Goal: Transaction & Acquisition: Purchase product/service

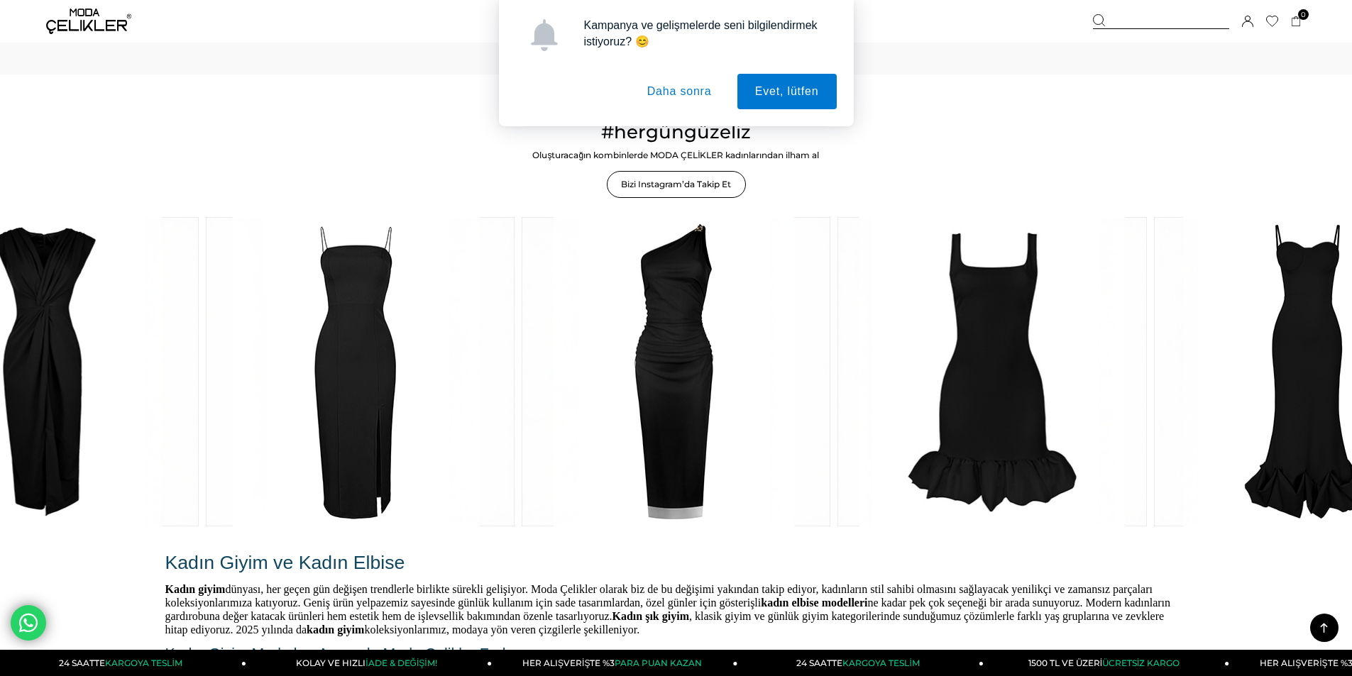
scroll to position [2555, 0]
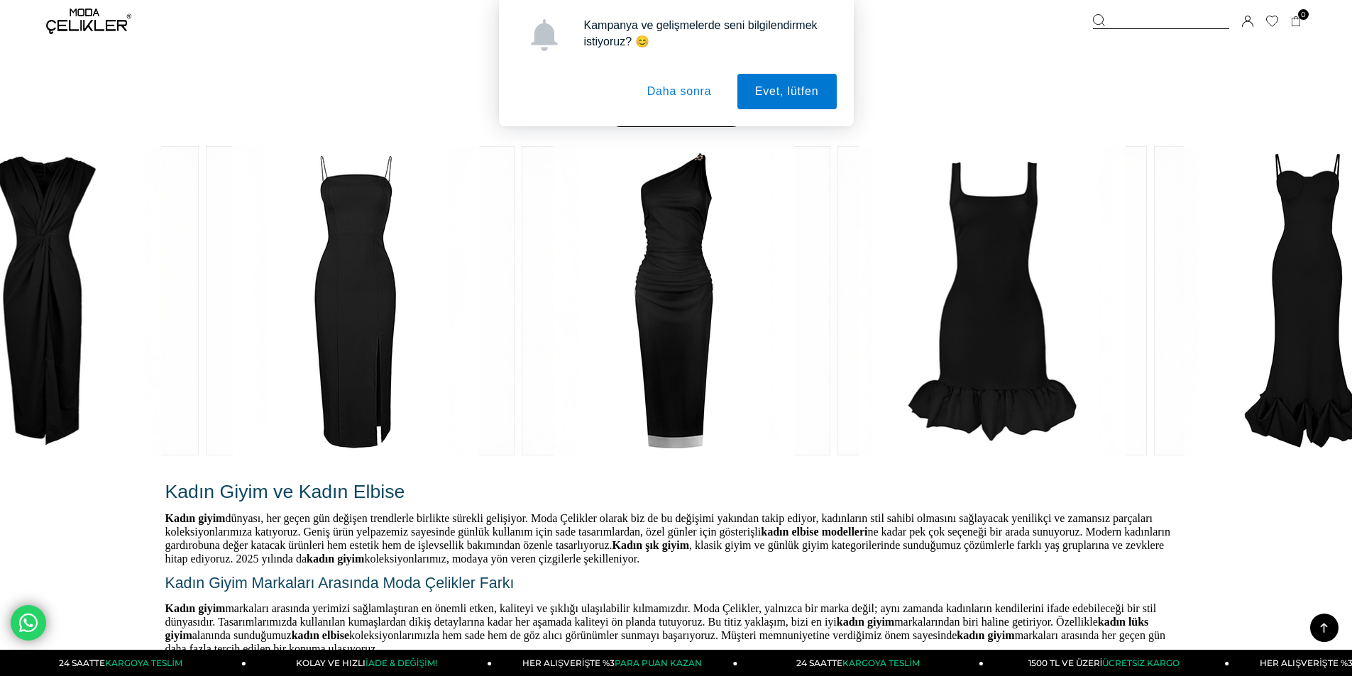
click at [688, 97] on button "Daha sonra" at bounding box center [679, 91] width 100 height 35
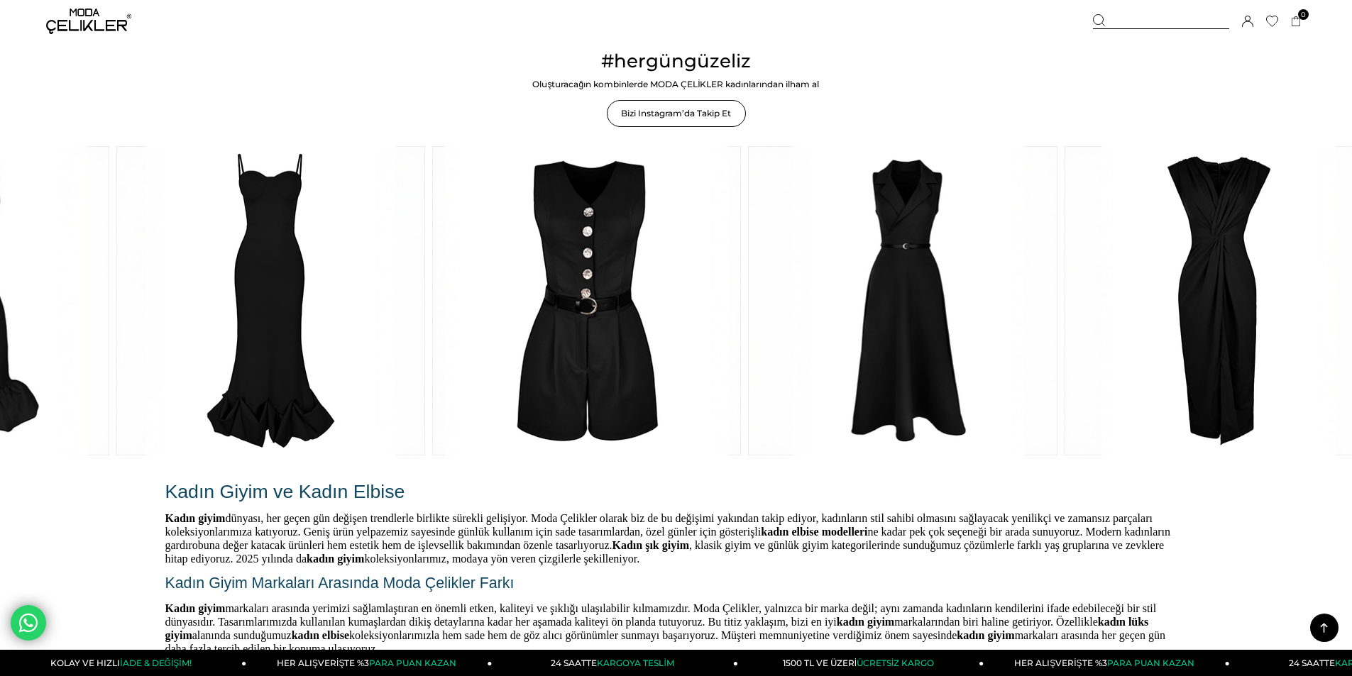
drag, startPoint x: 1338, startPoint y: 270, endPoint x: 616, endPoint y: 310, distance: 722.7
click at [616, 310] on link at bounding box center [586, 300] width 309 height 309
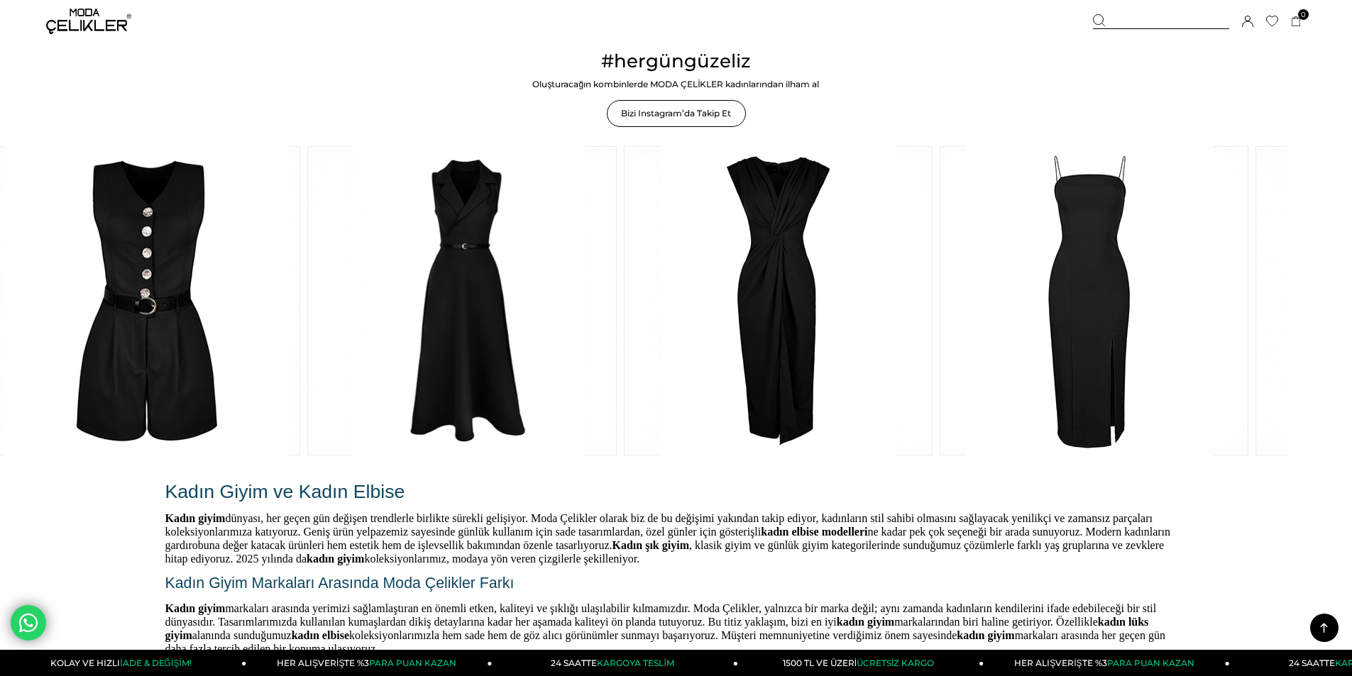
drag, startPoint x: 1018, startPoint y: 282, endPoint x: 557, endPoint y: 315, distance: 461.7
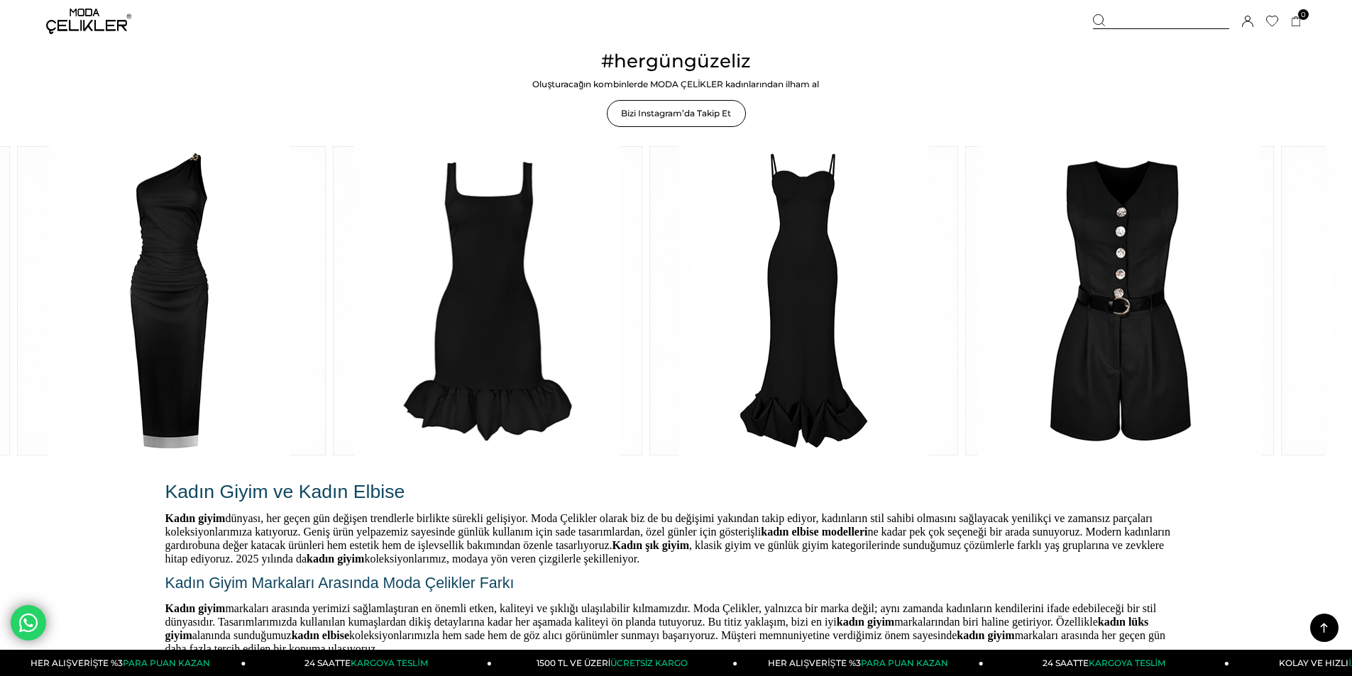
drag, startPoint x: 924, startPoint y: 305, endPoint x: 539, endPoint y: 338, distance: 386.0
click at [539, 338] on link at bounding box center [487, 300] width 309 height 309
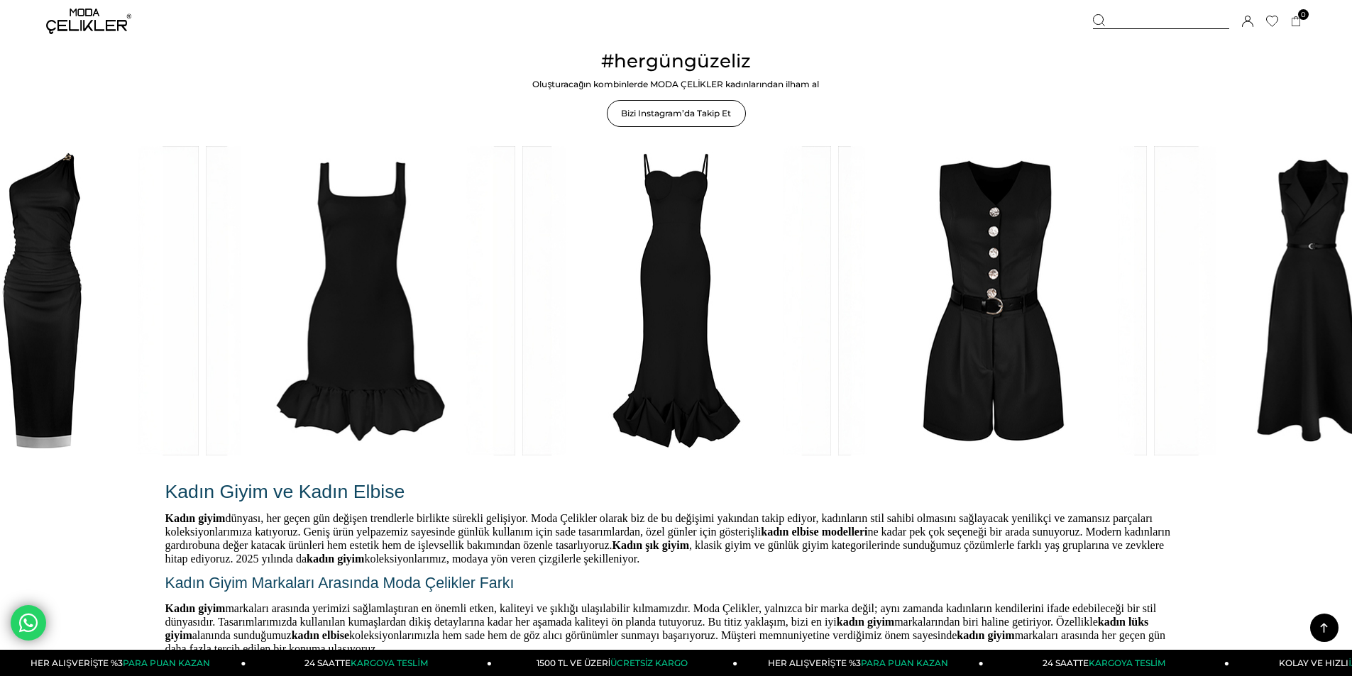
drag, startPoint x: 595, startPoint y: 315, endPoint x: 575, endPoint y: 315, distance: 19.2
click at [838, 315] on link at bounding box center [992, 300] width 309 height 309
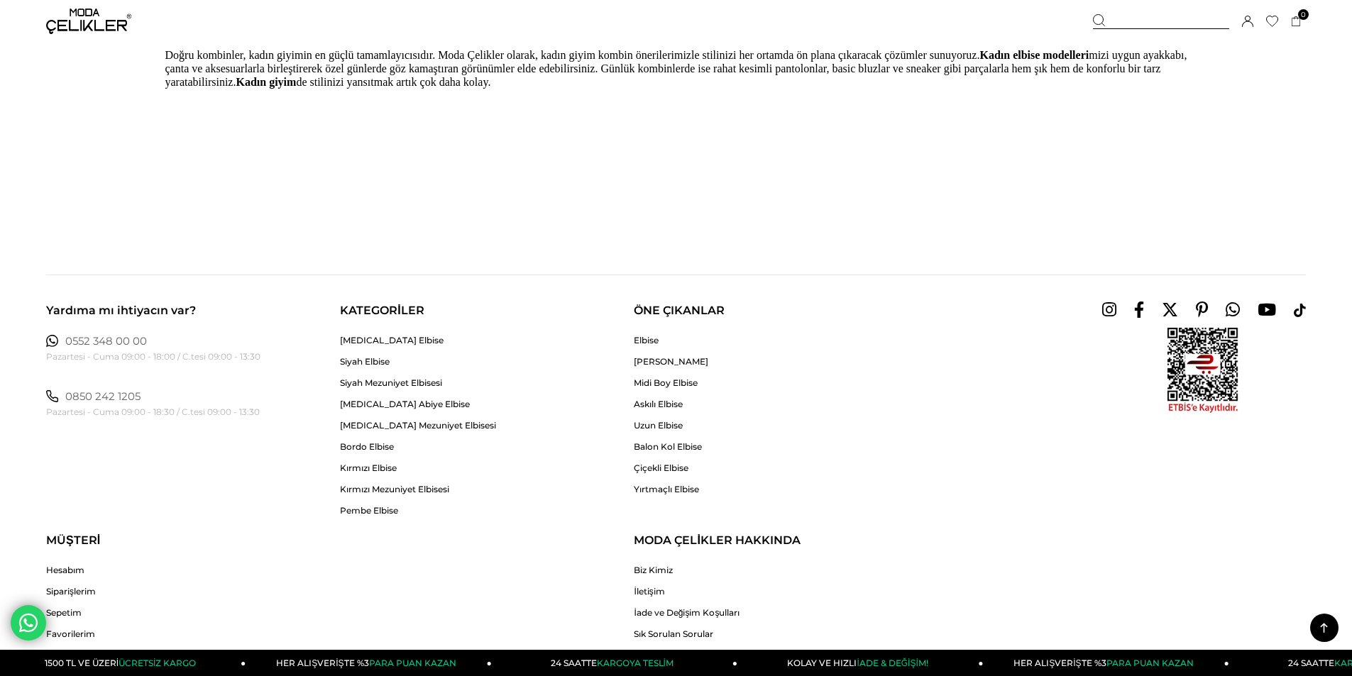
scroll to position [3193, 0]
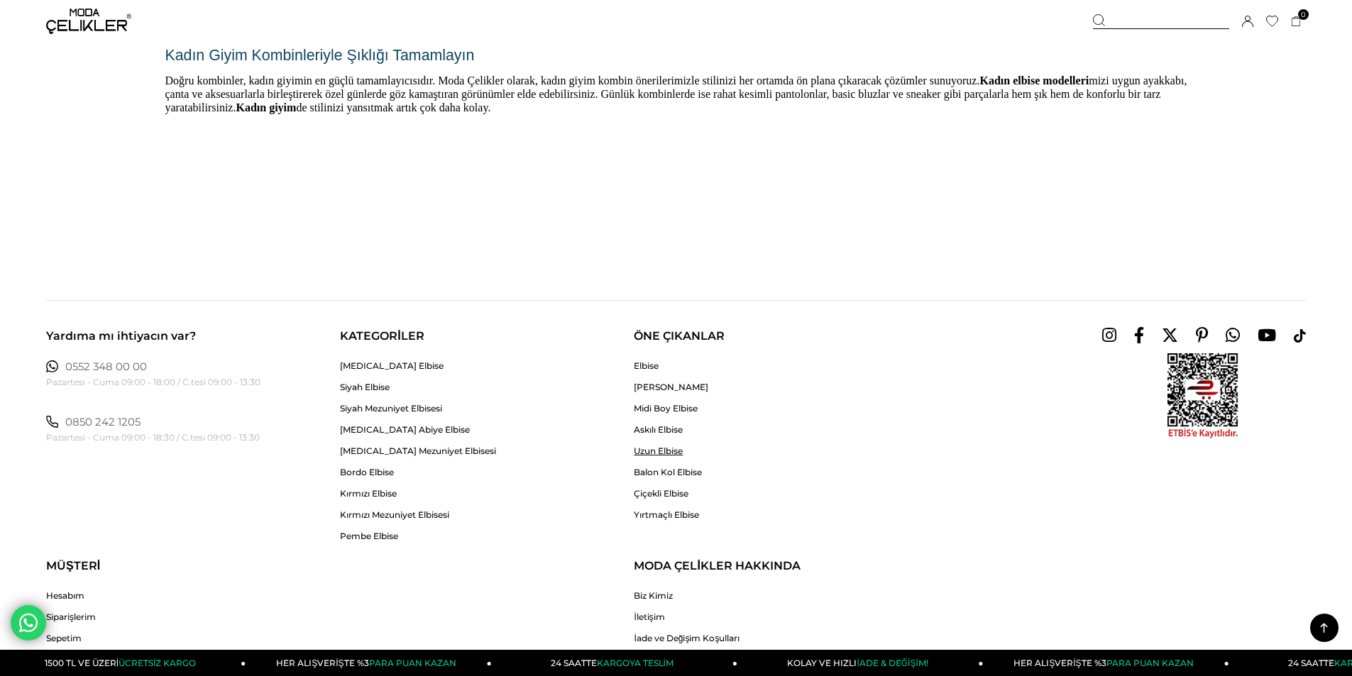
click at [678, 452] on link "Uzun Elbise" at bounding box center [671, 451] width 75 height 11
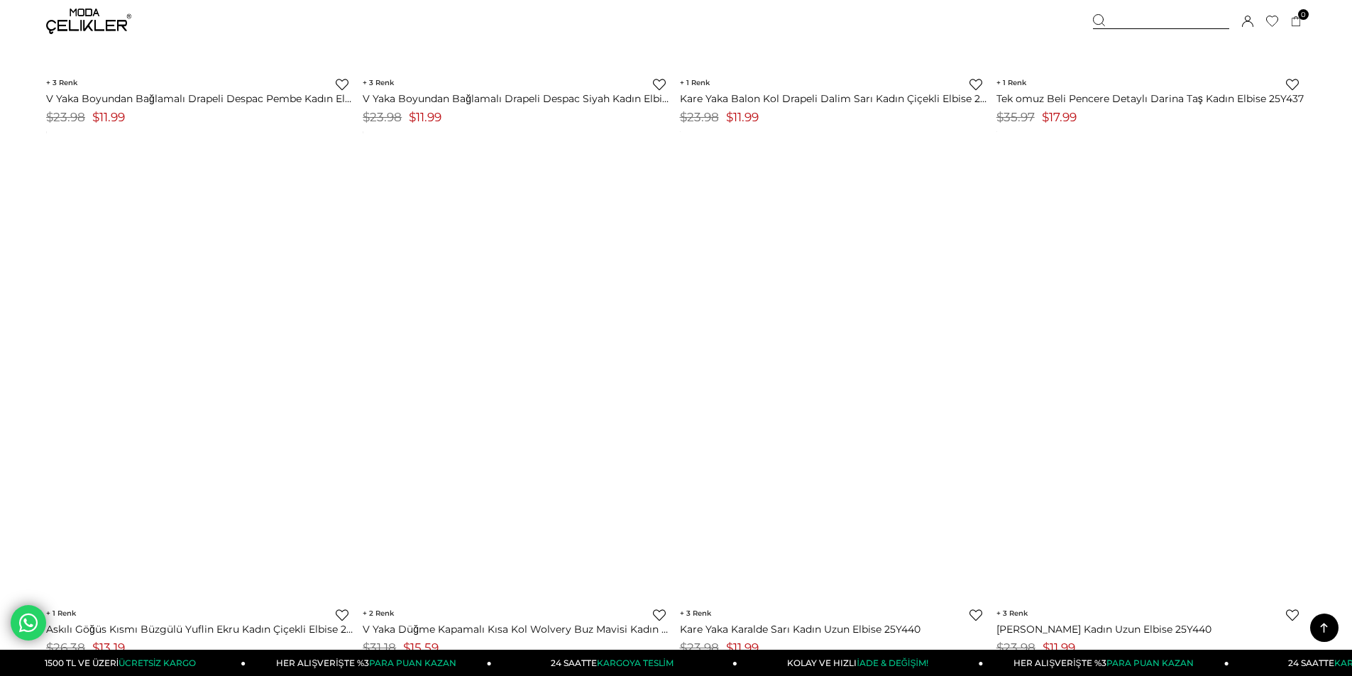
scroll to position [7664, 0]
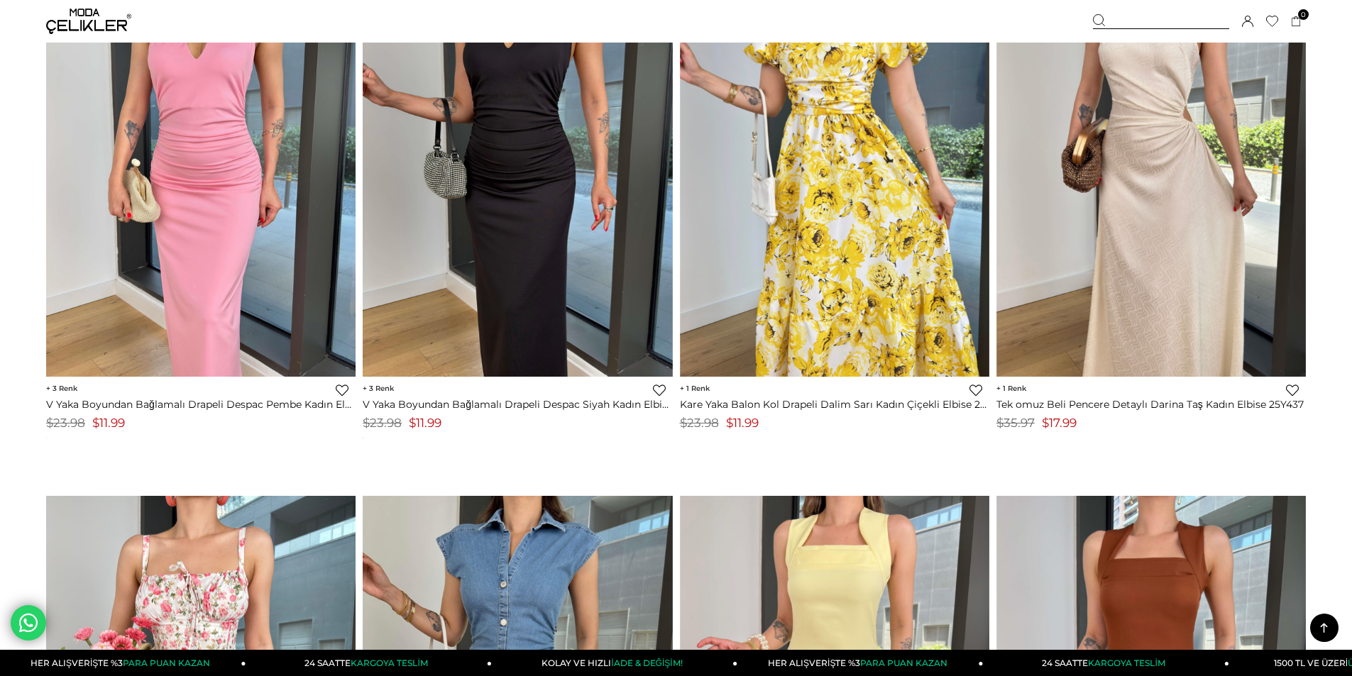
click at [1192, 16] on div at bounding box center [1161, 21] width 136 height 15
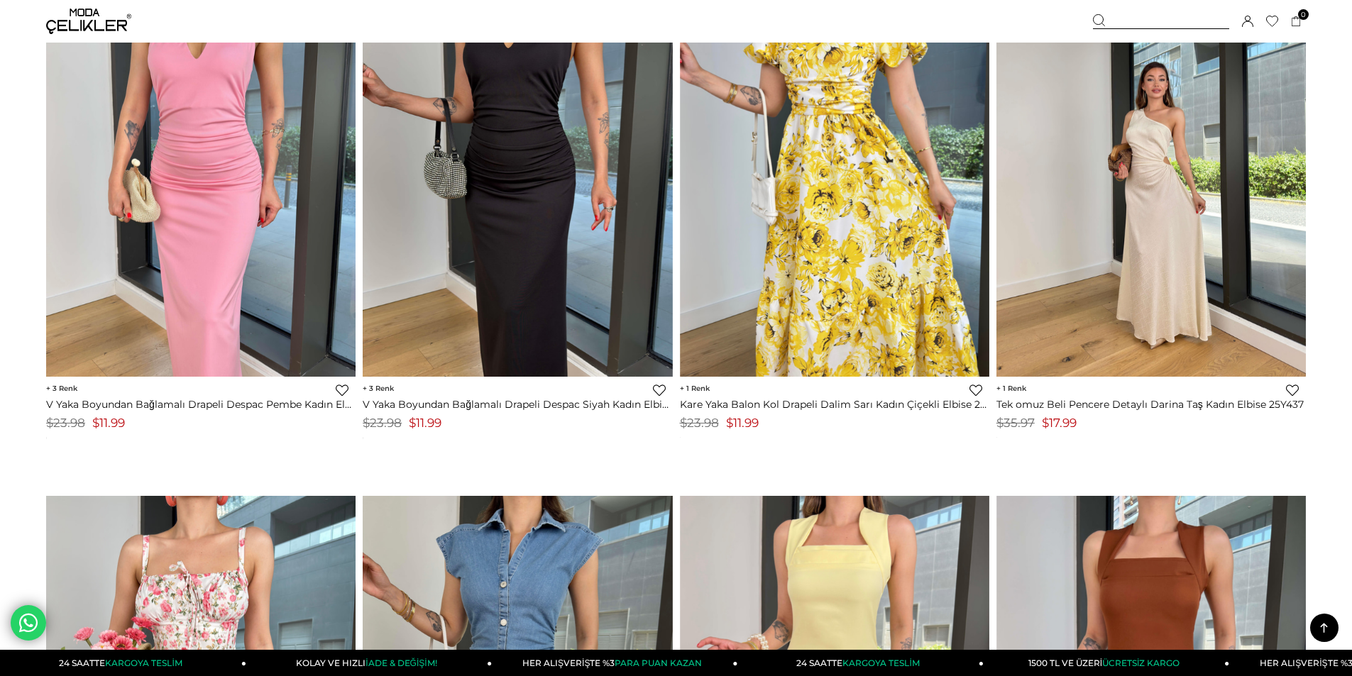
type input "**********"
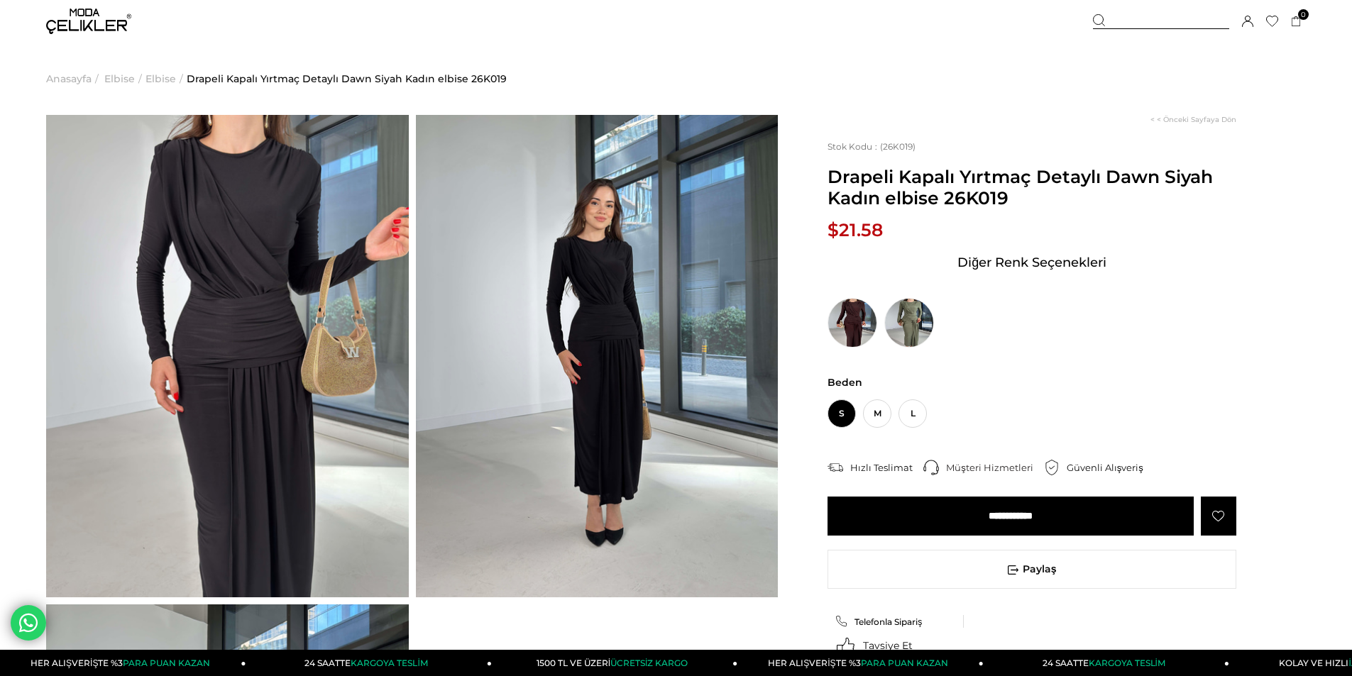
click at [331, 353] on img at bounding box center [227, 356] width 363 height 483
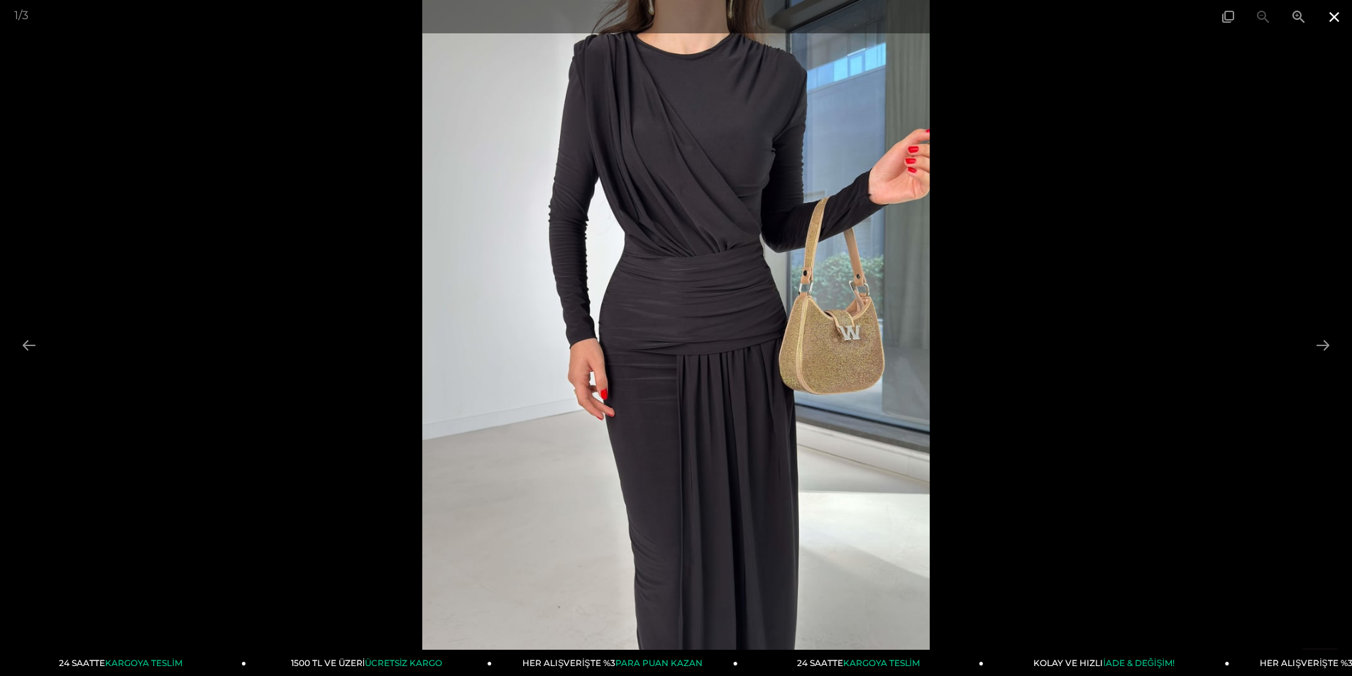
click at [1337, 23] on span at bounding box center [1333, 16] width 35 height 33
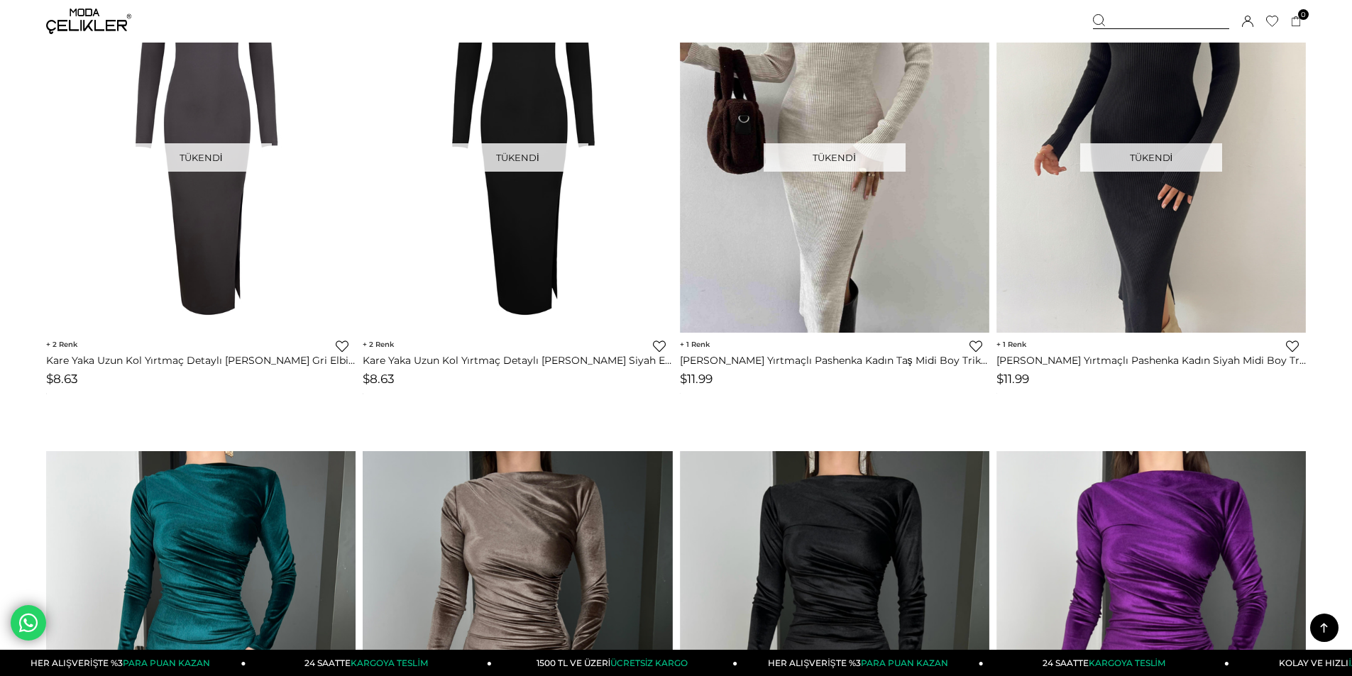
scroll to position [9713, 0]
